Goal: Information Seeking & Learning: Find specific fact

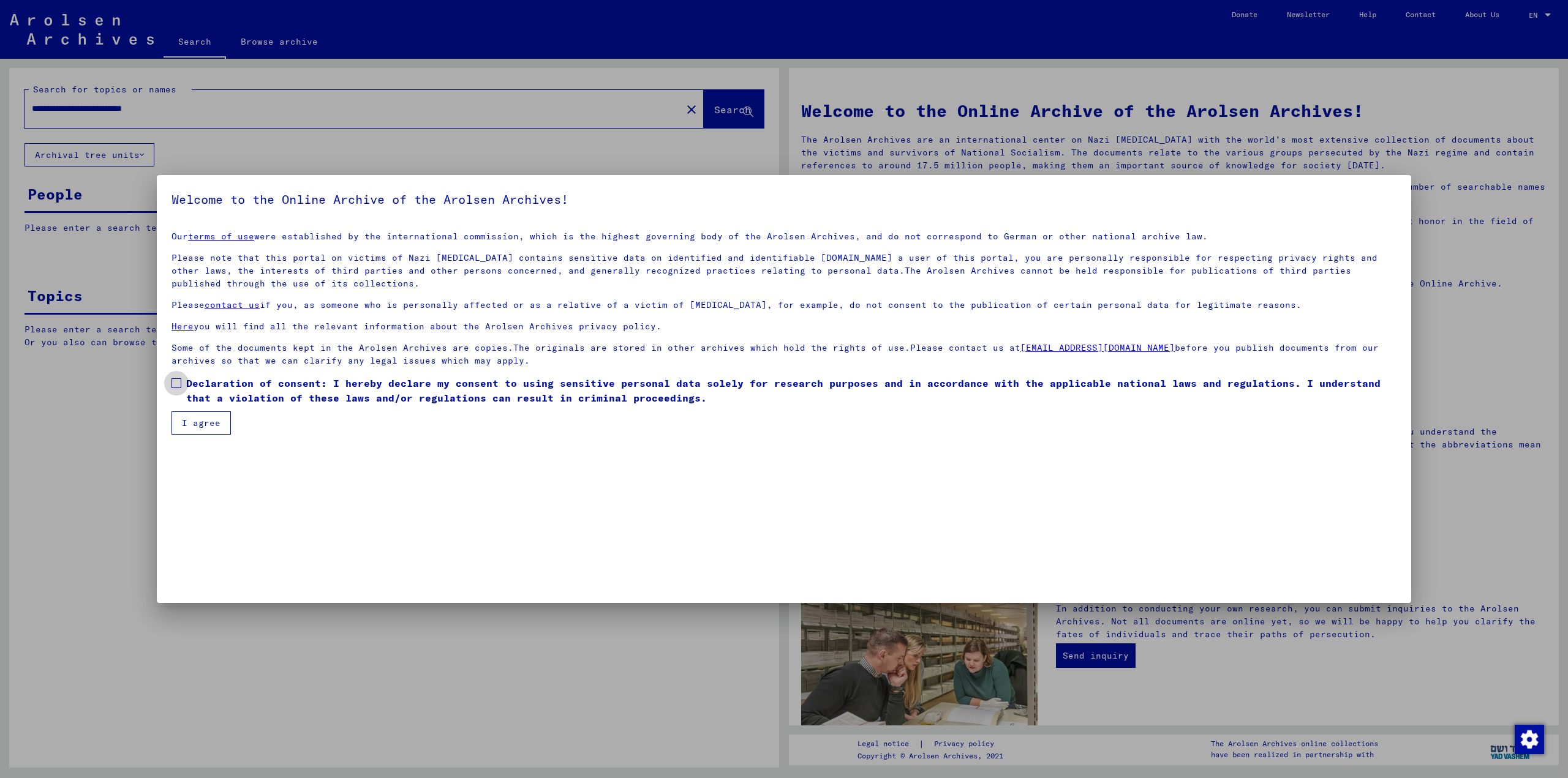
click at [243, 398] on span "Declaration of consent: I hereby declare my consent to using sensitive personal…" at bounding box center [791, 390] width 1210 height 30
click at [224, 420] on button "I agree" at bounding box center [201, 423] width 59 height 23
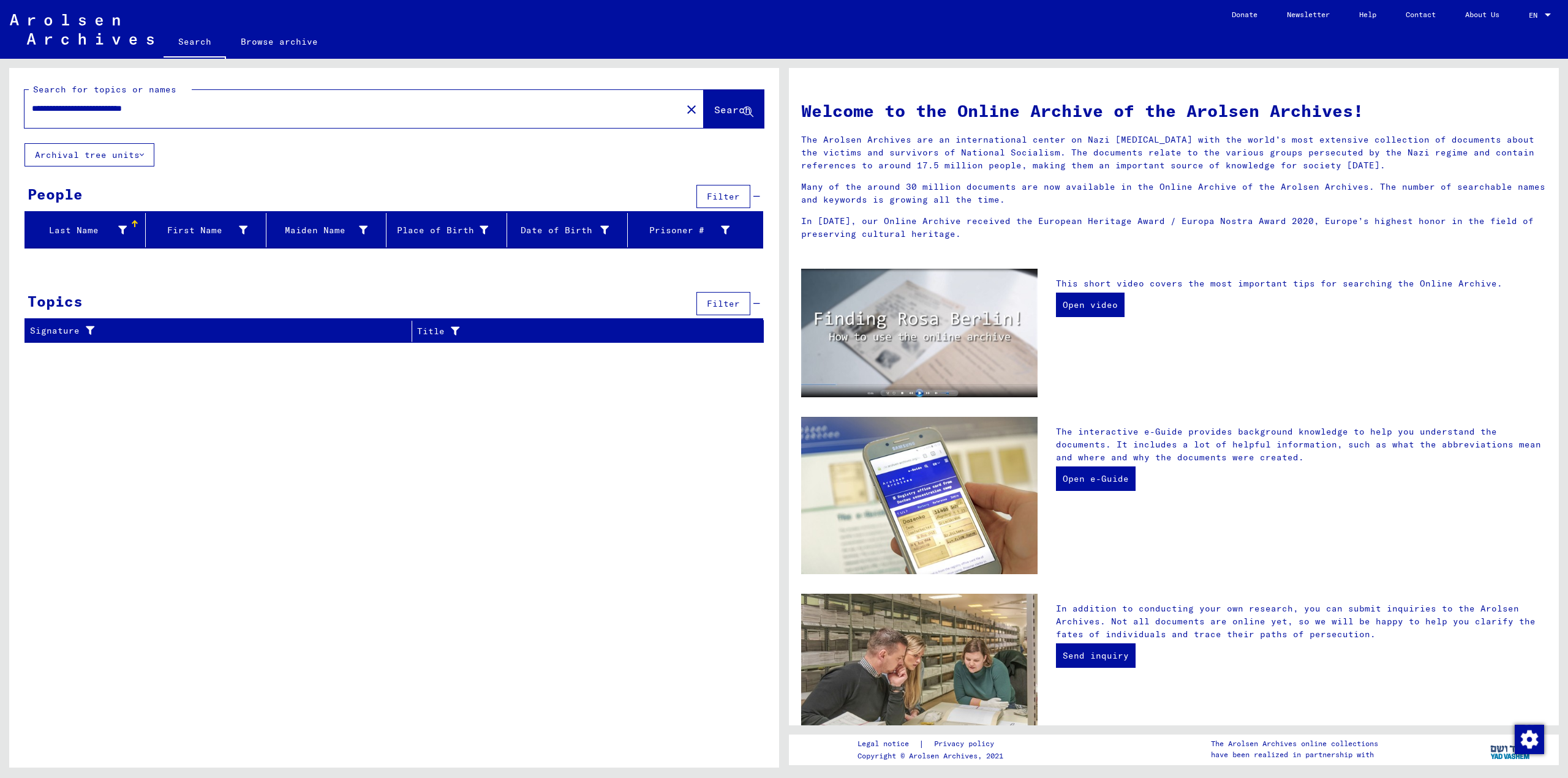
click at [127, 106] on input "**********" at bounding box center [349, 108] width 635 height 13
click at [44, 106] on input "**********" at bounding box center [349, 108] width 635 height 13
type input "********"
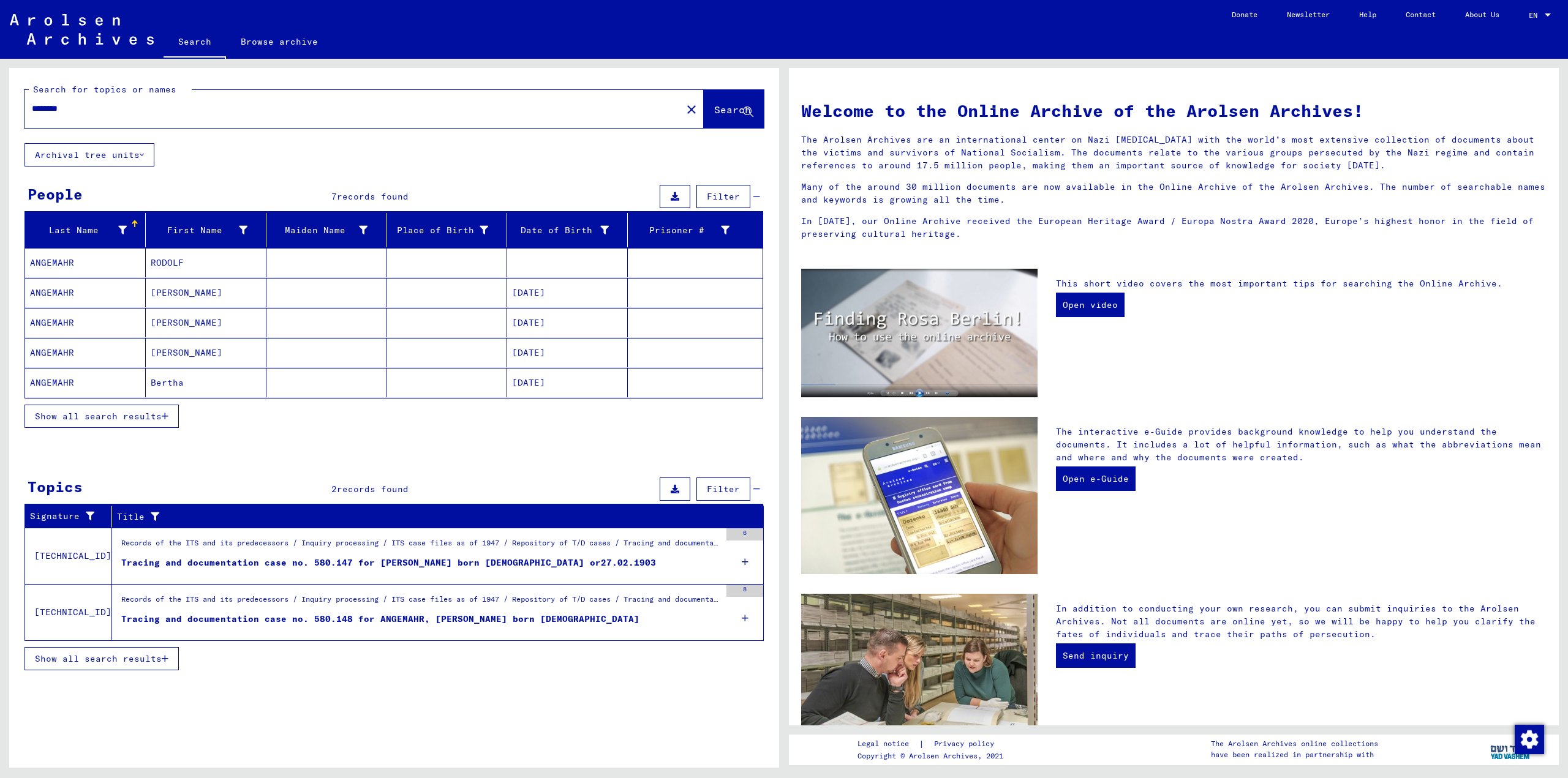
click at [103, 414] on span "Show all search results" at bounding box center [99, 416] width 127 height 11
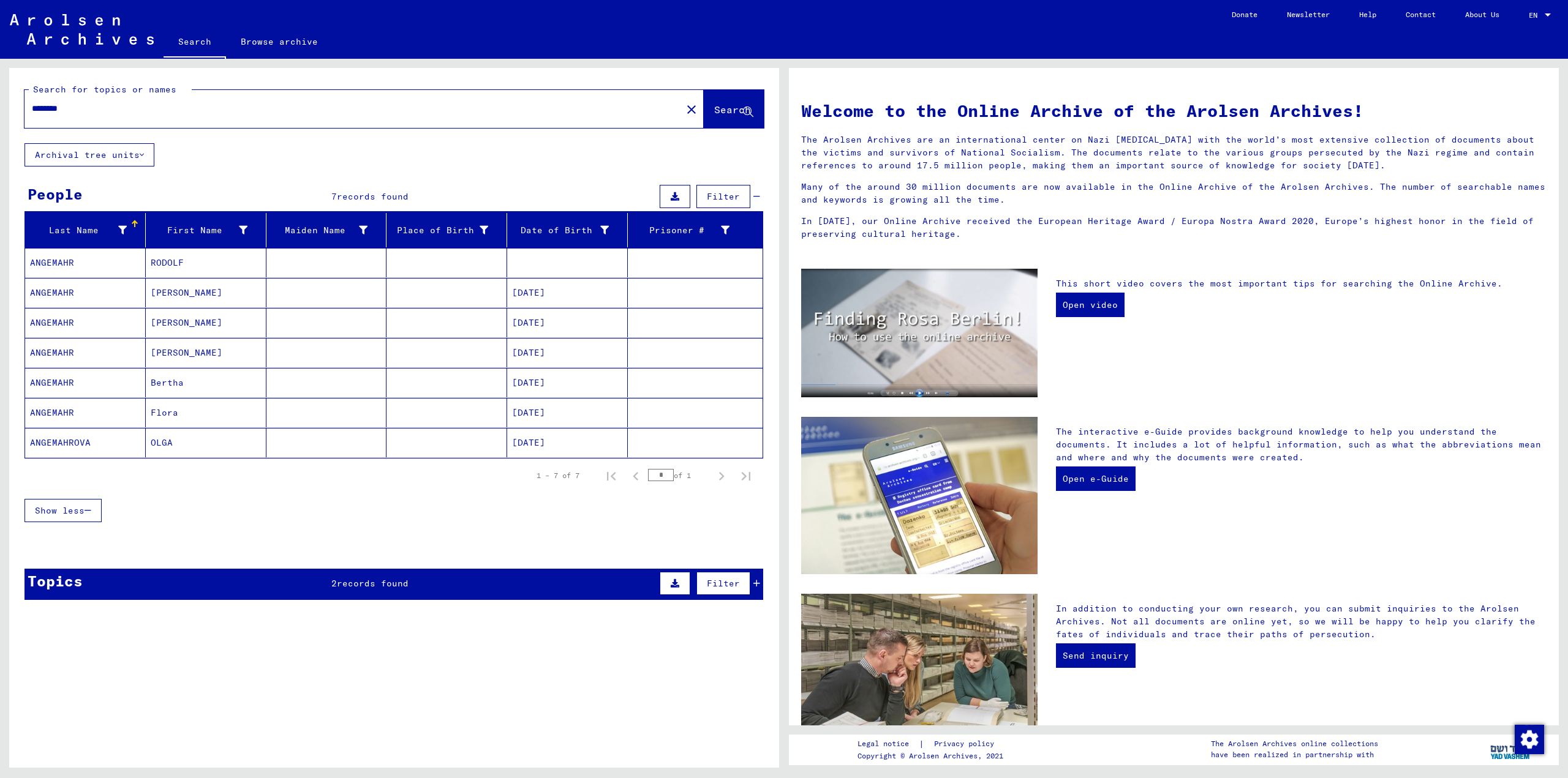
click at [68, 445] on mat-cell "ANGEMAHROVA" at bounding box center [85, 442] width 120 height 30
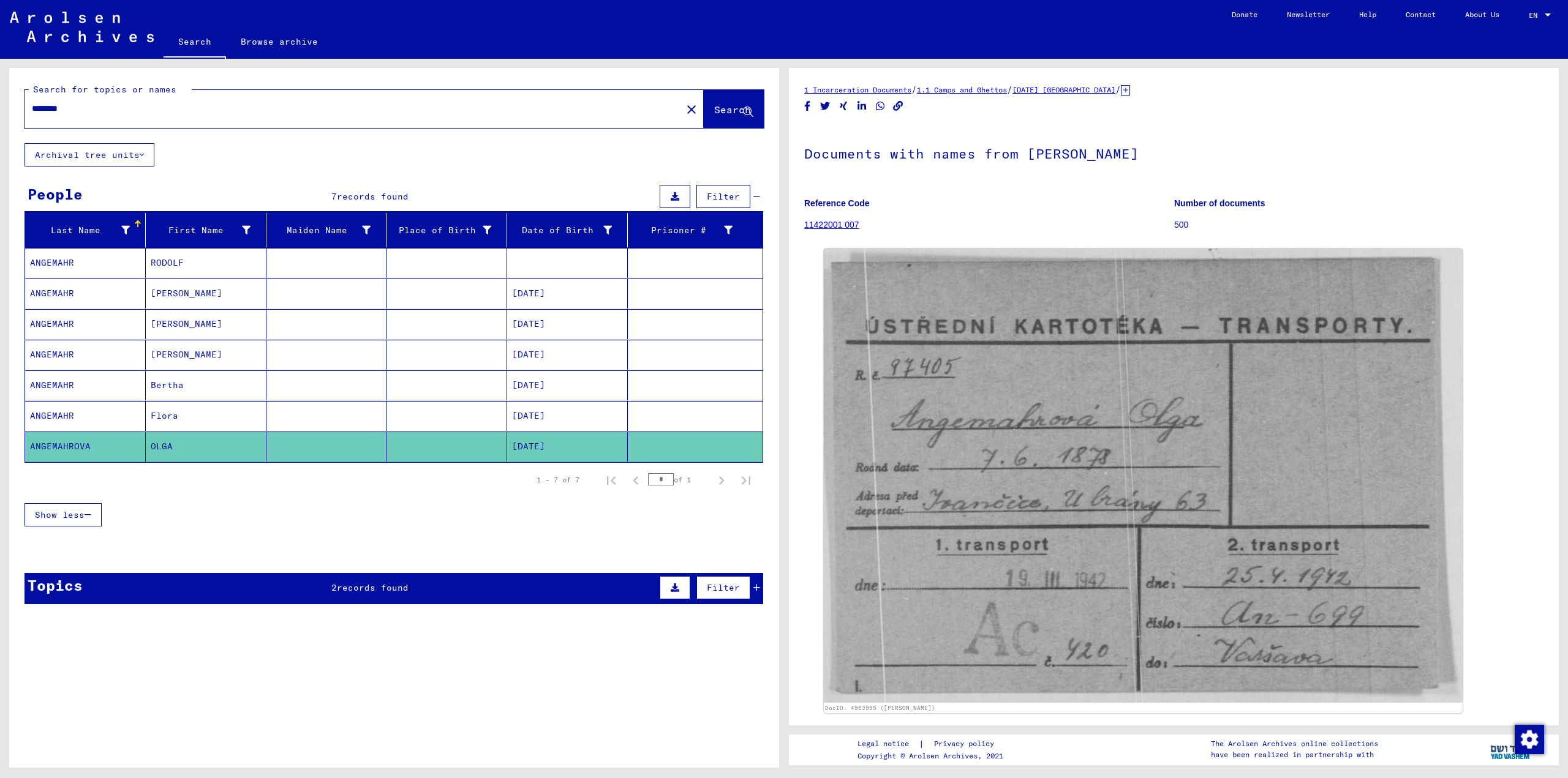
click at [163, 262] on mat-cell "RODOLF" at bounding box center [206, 262] width 120 height 30
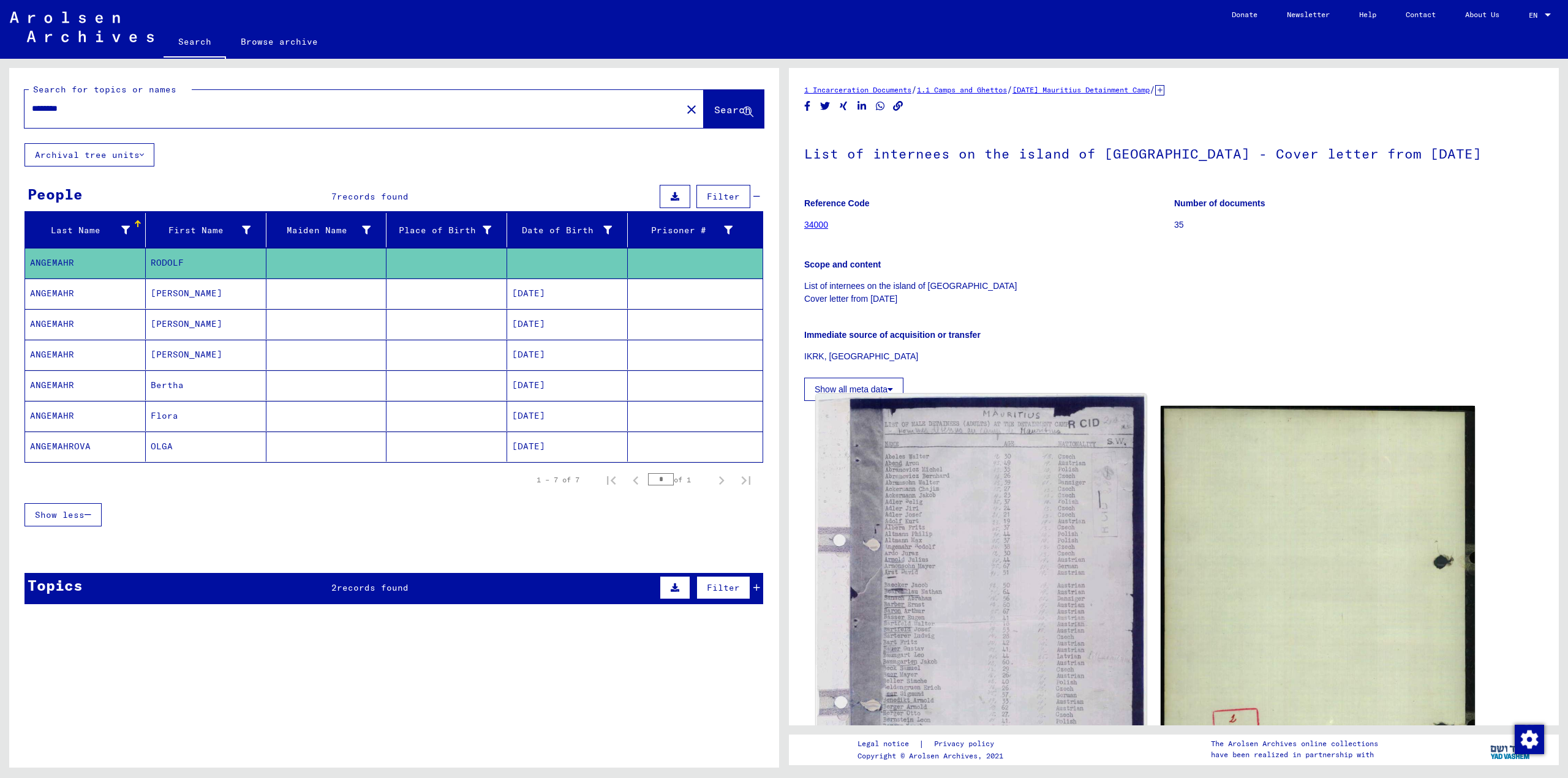
click at [930, 580] on img at bounding box center [980, 625] width 330 height 463
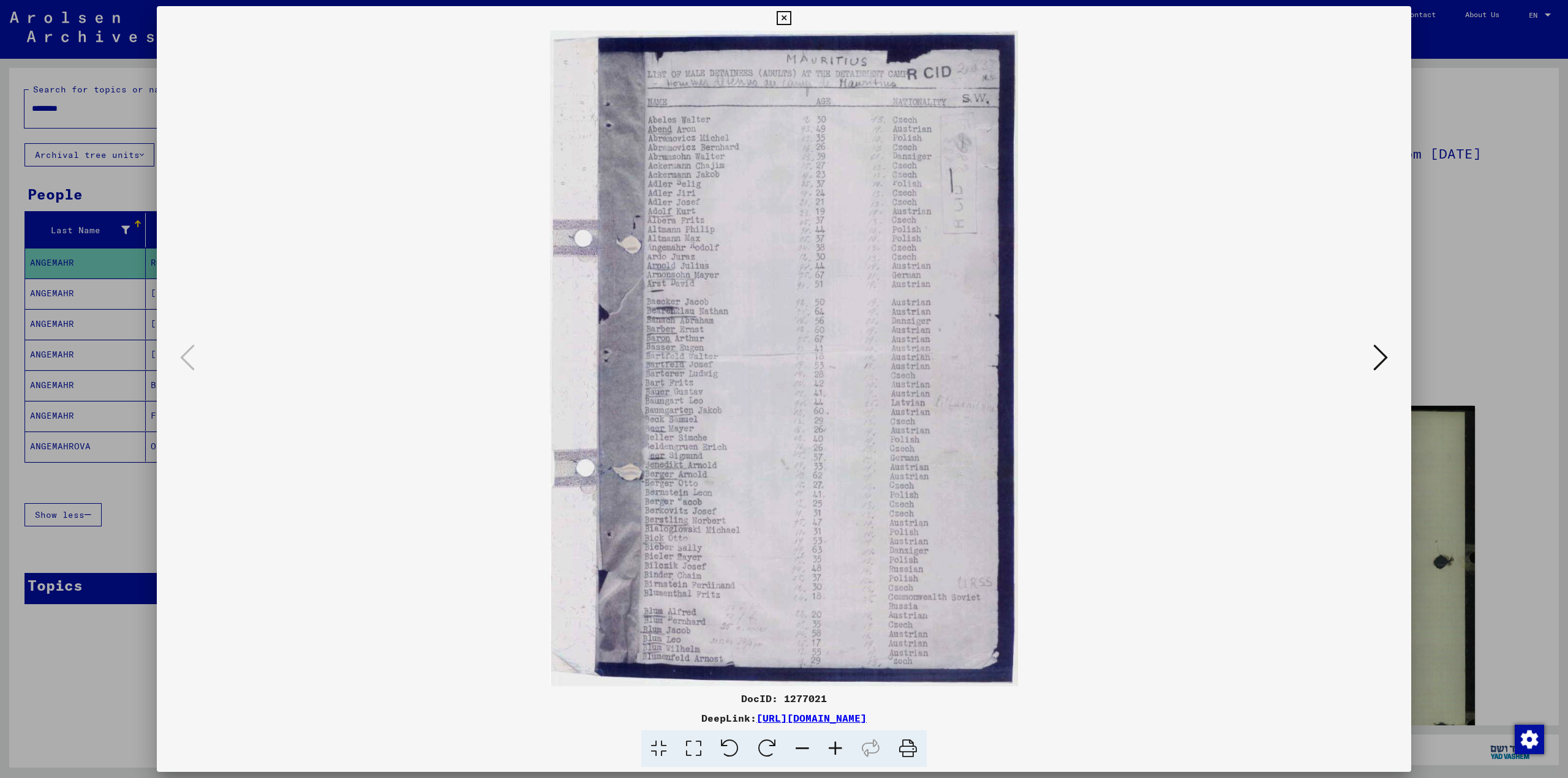
click at [836, 753] on icon at bounding box center [835, 748] width 33 height 37
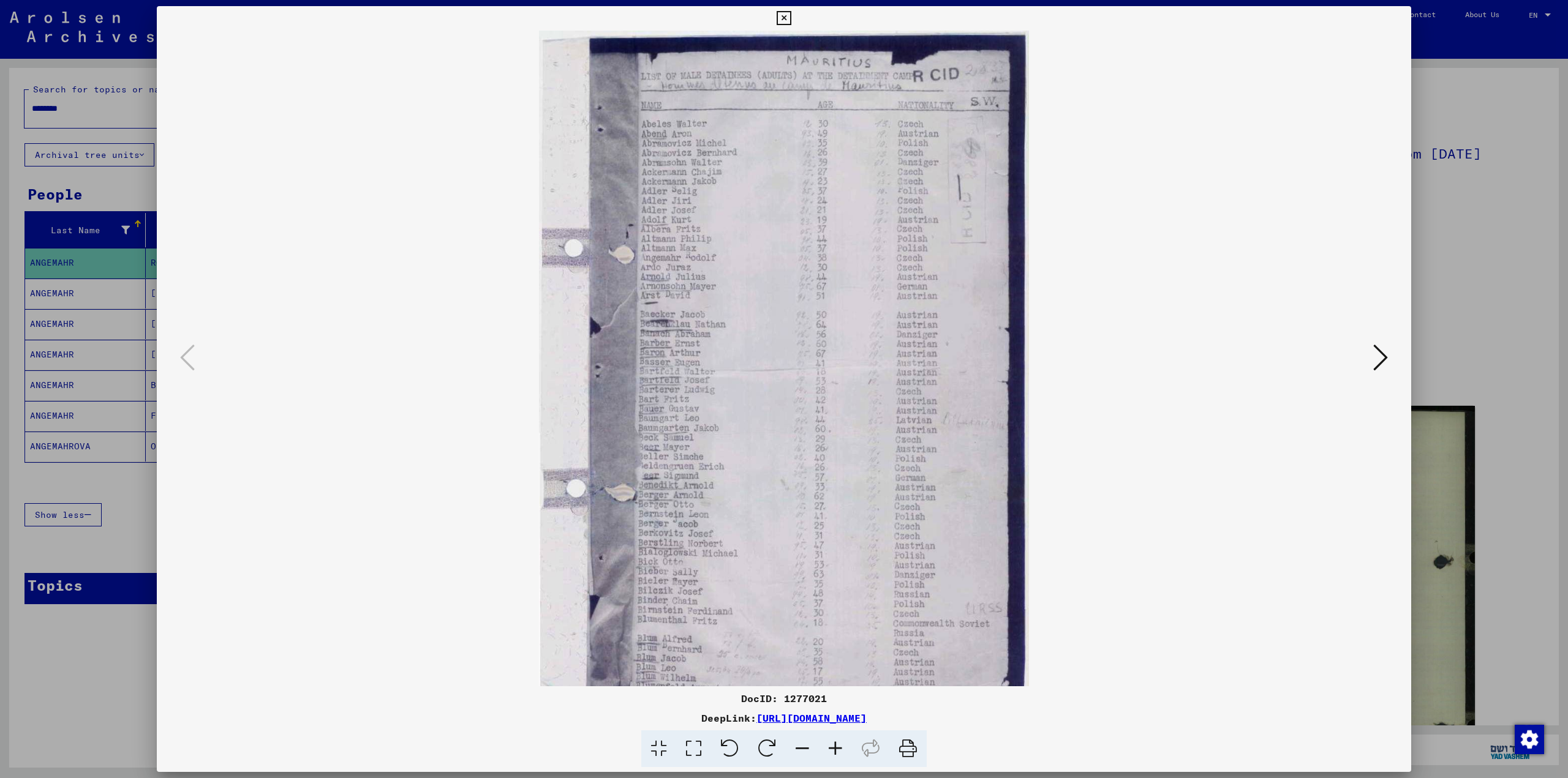
click at [836, 753] on icon at bounding box center [835, 748] width 33 height 37
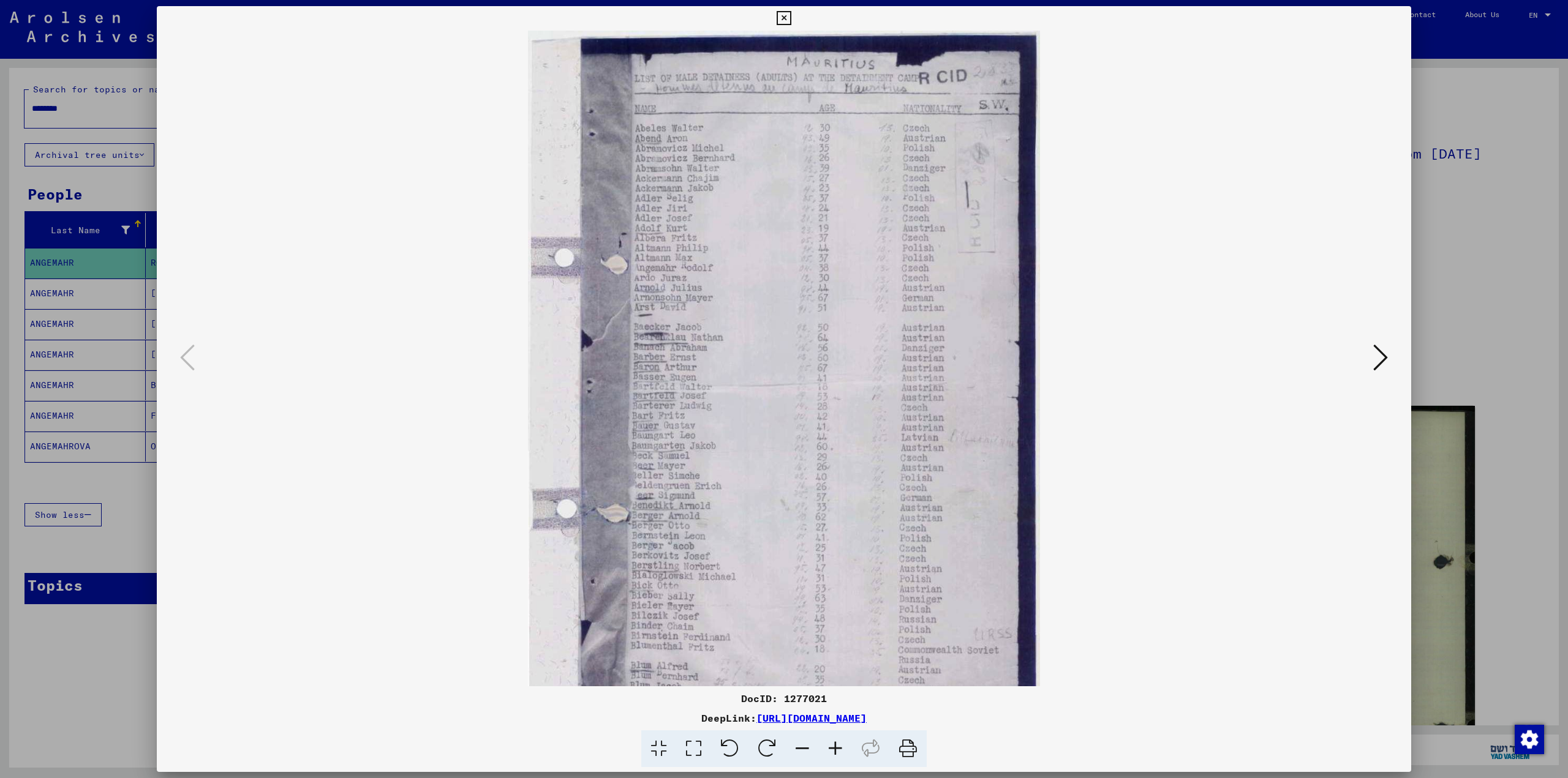
click at [836, 753] on icon at bounding box center [835, 748] width 33 height 37
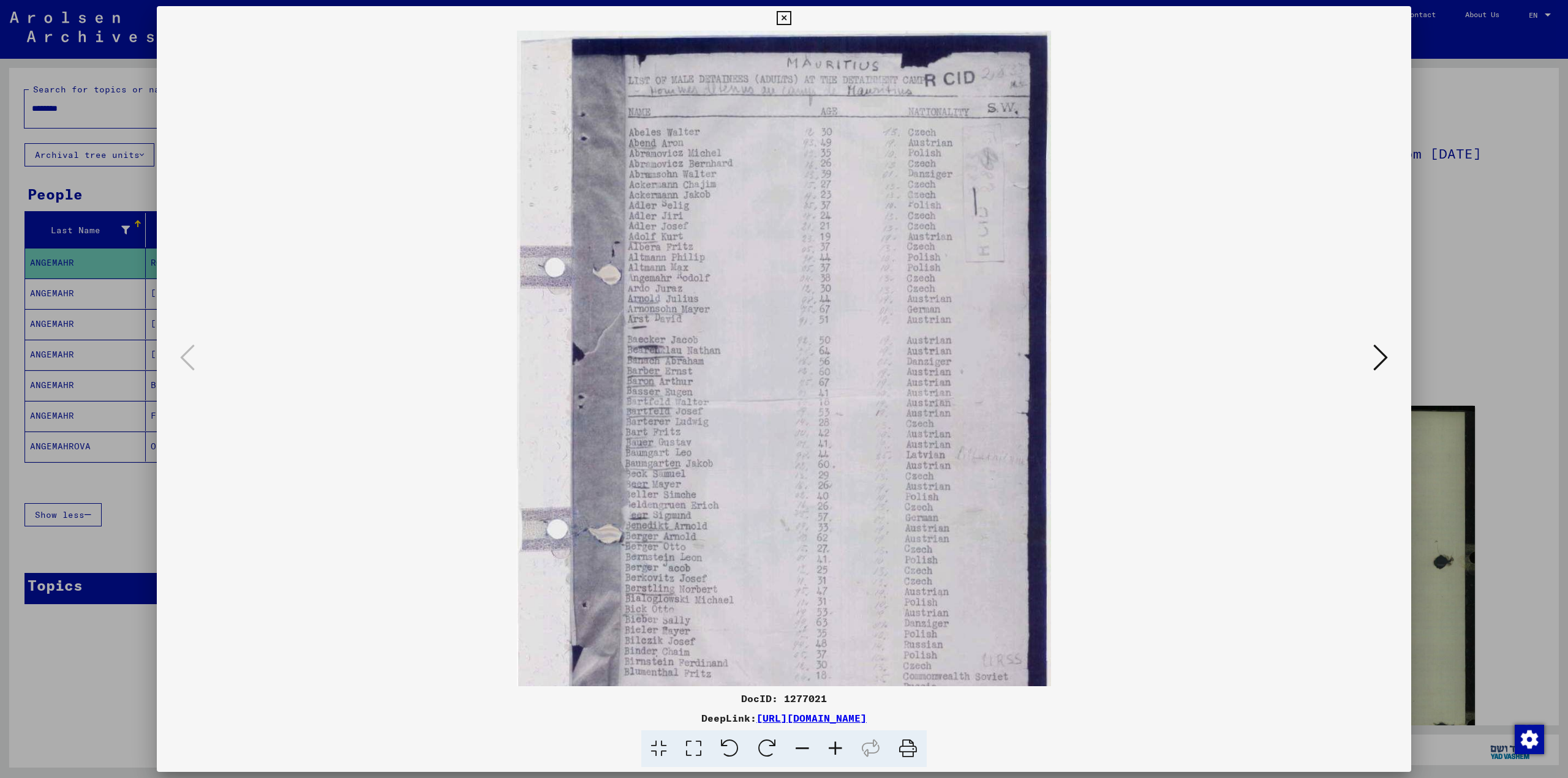
click at [836, 753] on icon at bounding box center [835, 748] width 33 height 37
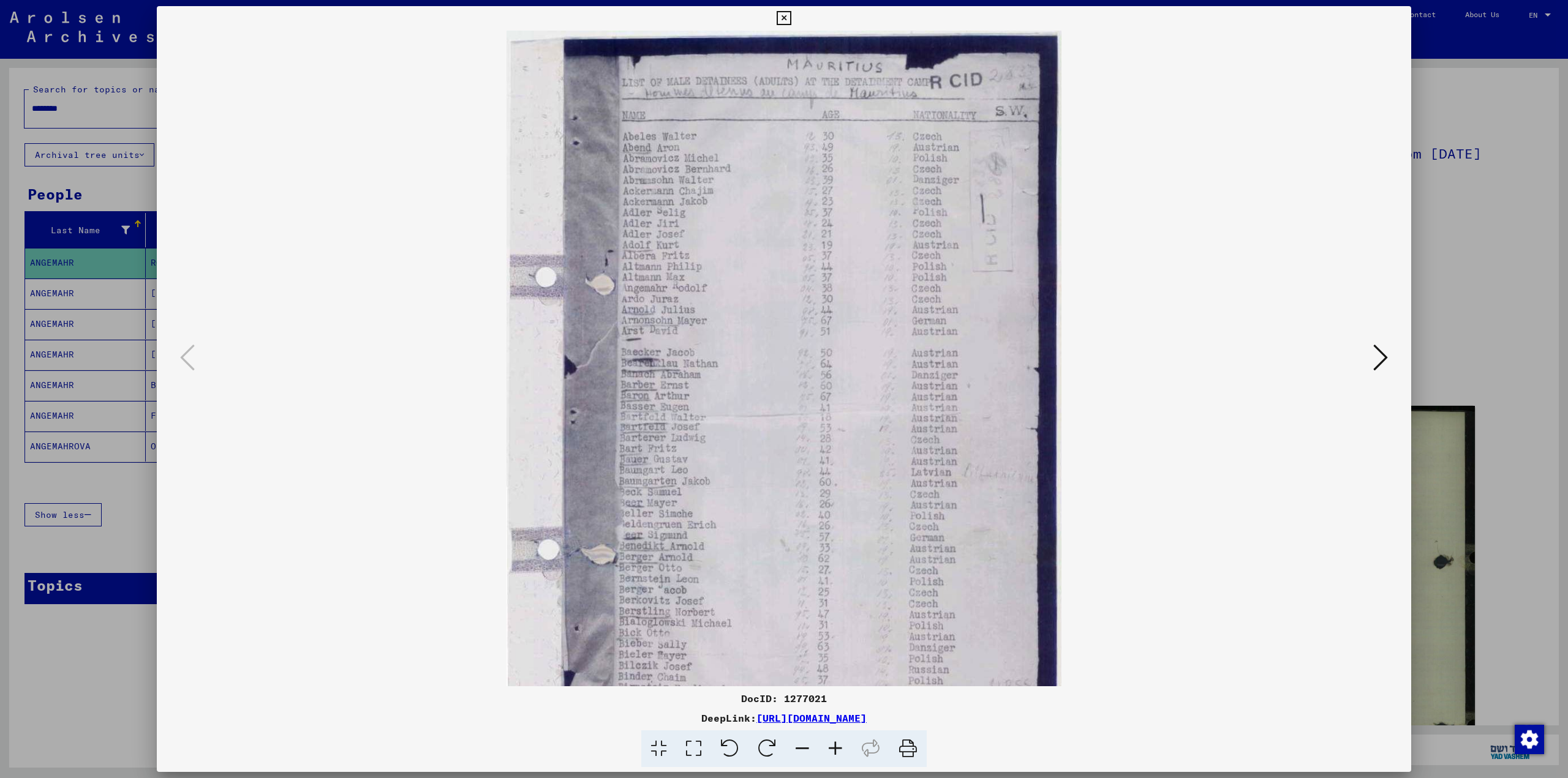
click at [836, 753] on icon at bounding box center [835, 748] width 33 height 37
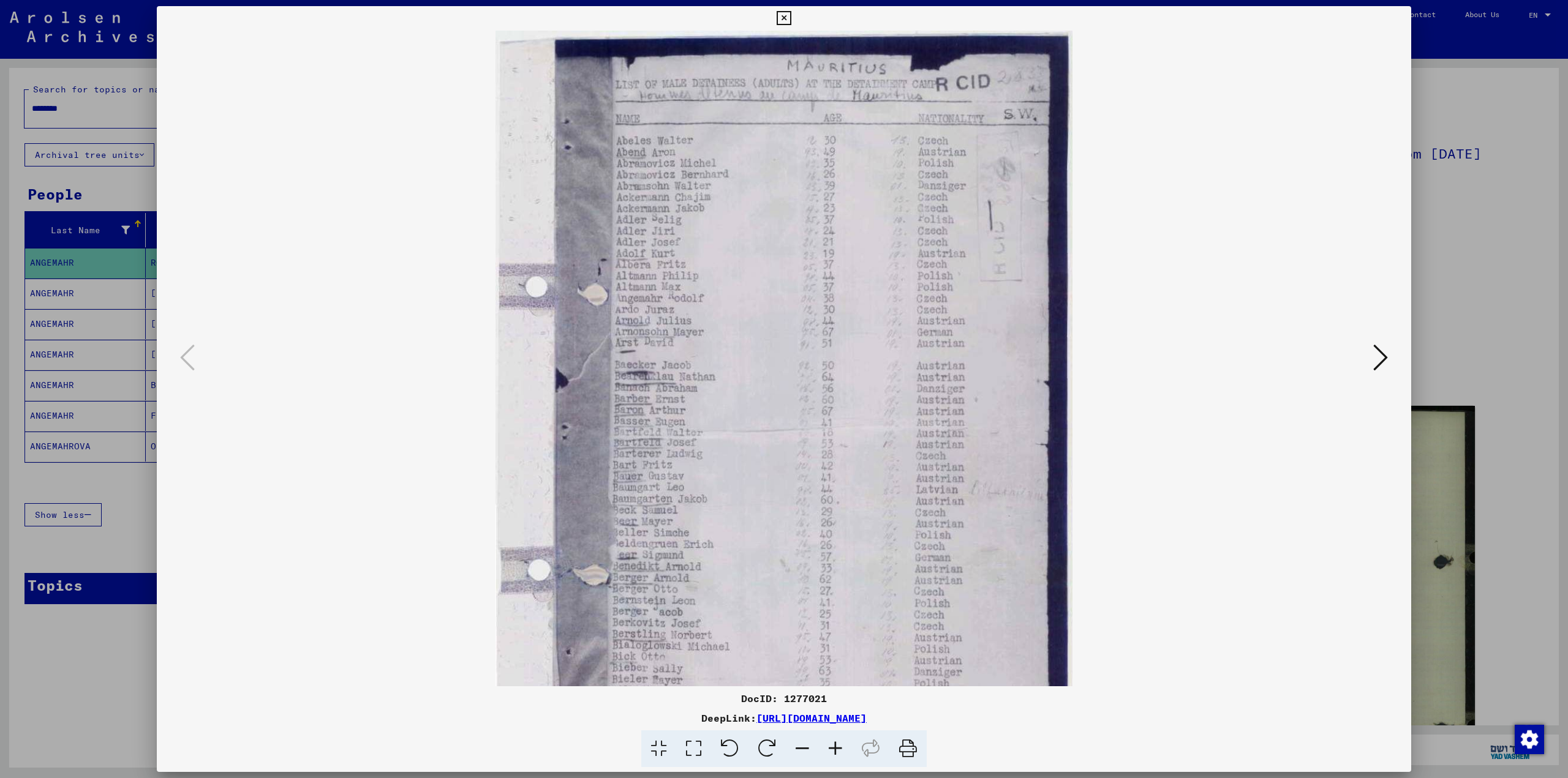
click at [836, 753] on icon at bounding box center [835, 748] width 33 height 37
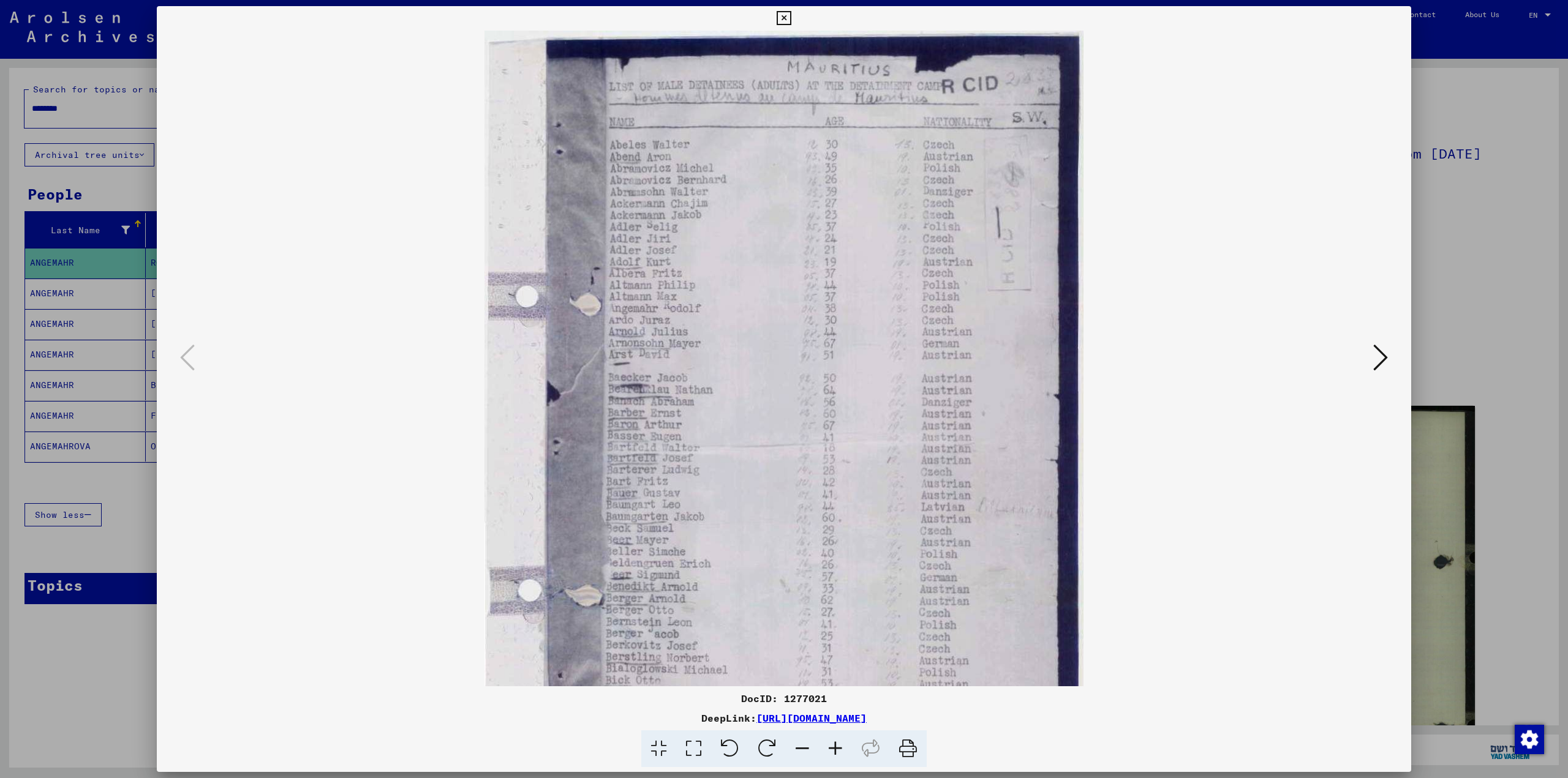
click at [836, 753] on icon at bounding box center [835, 748] width 33 height 37
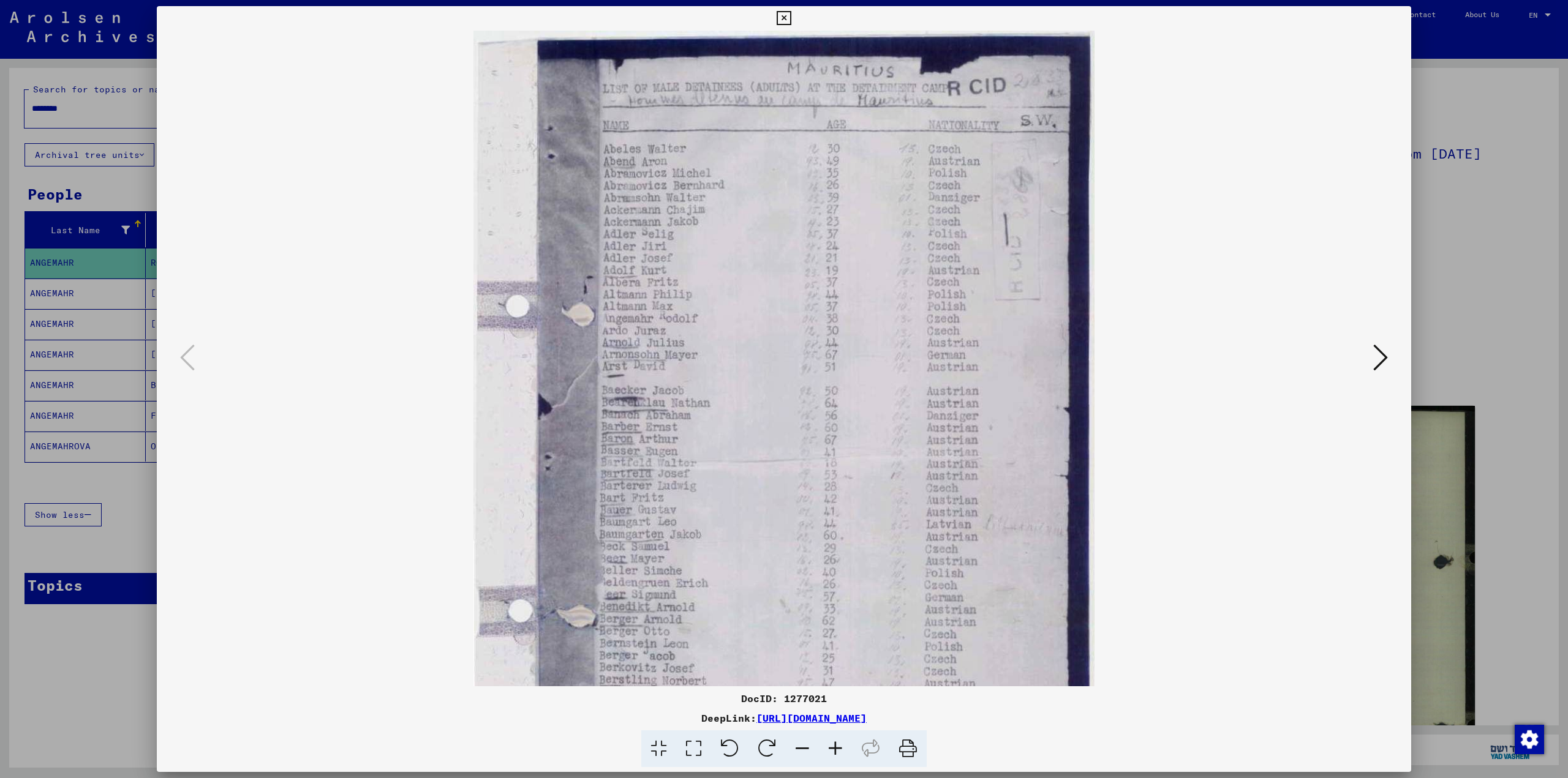
click at [836, 753] on icon at bounding box center [835, 748] width 33 height 37
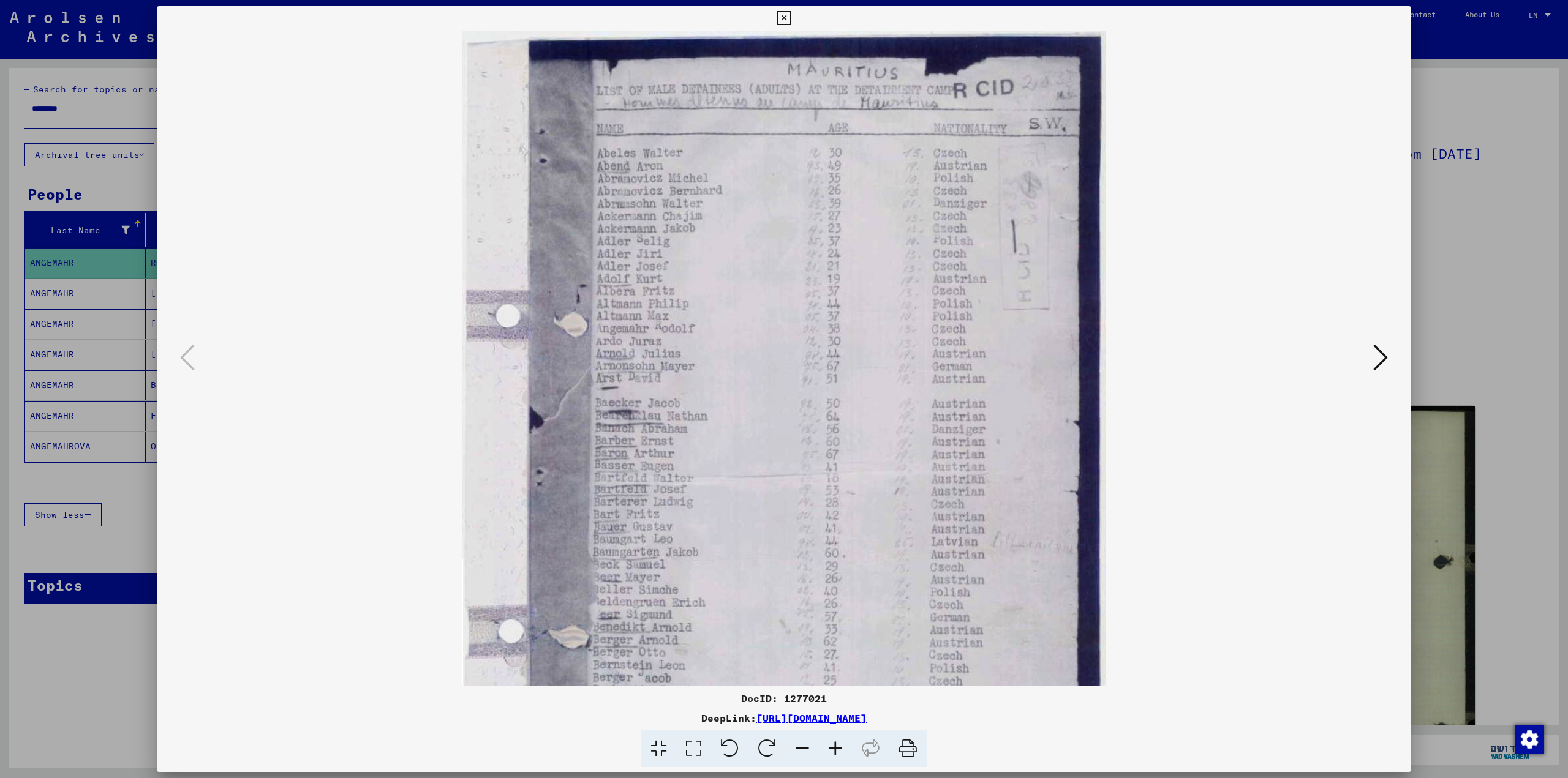
click at [835, 752] on icon at bounding box center [835, 748] width 33 height 37
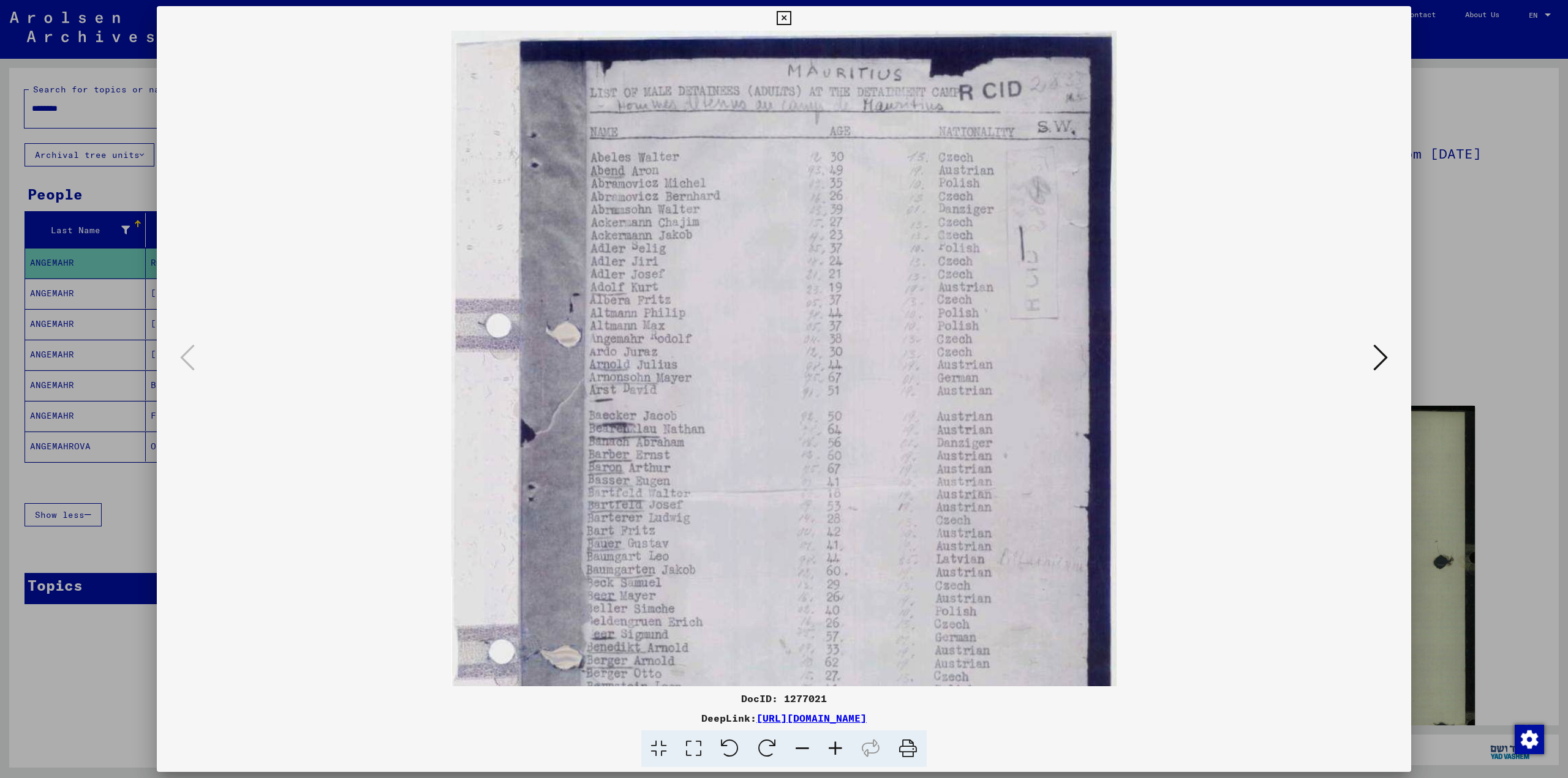
click at [835, 752] on icon at bounding box center [835, 748] width 33 height 37
click at [1379, 359] on icon at bounding box center [1380, 357] width 15 height 30
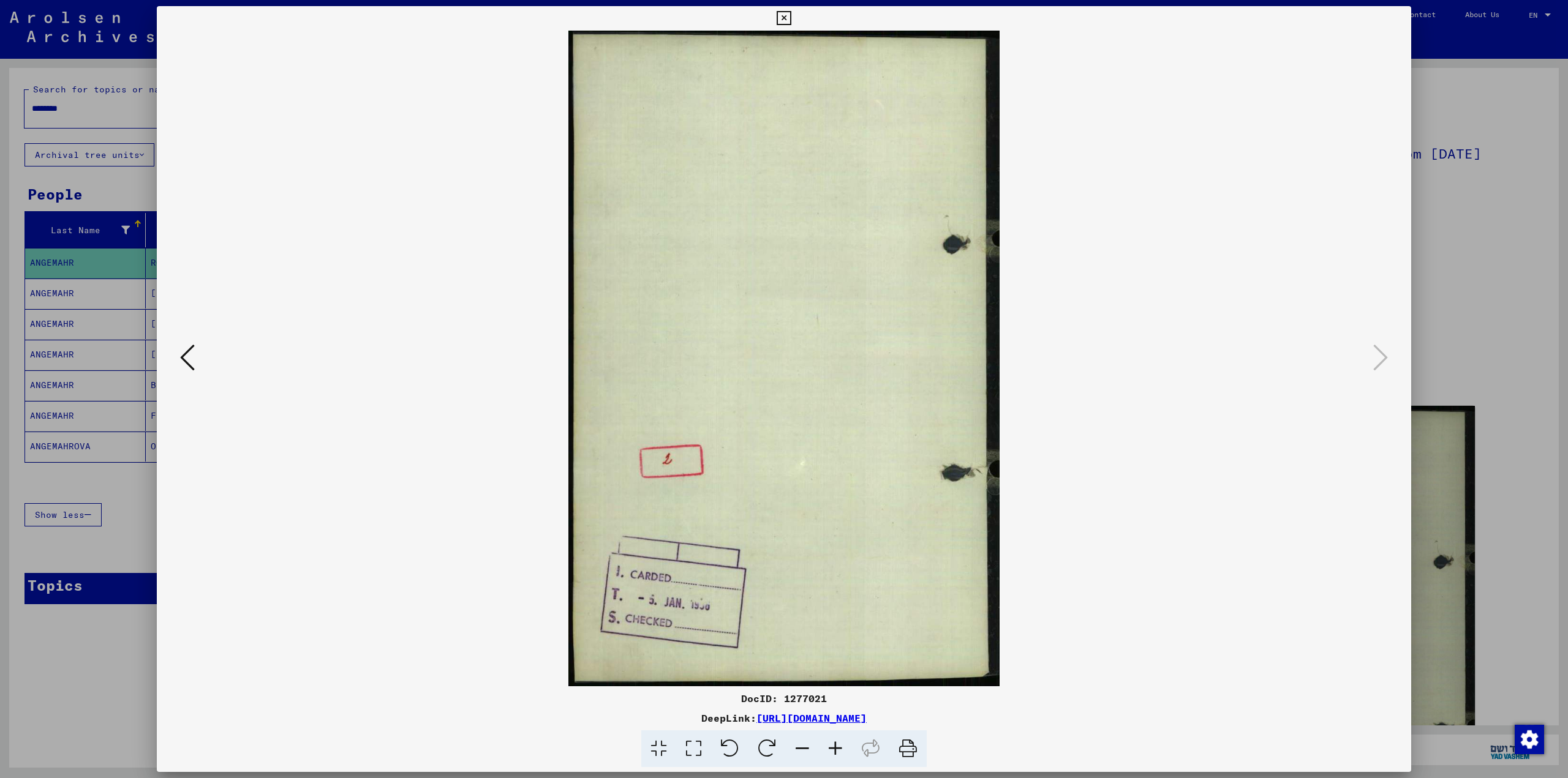
click at [1455, 275] on div at bounding box center [784, 389] width 1568 height 778
